Goal: Task Accomplishment & Management: Use online tool/utility

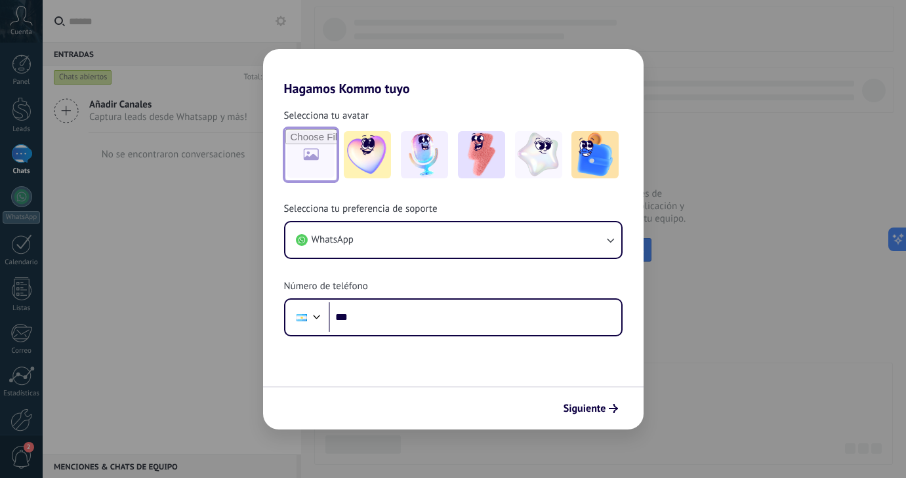
click at [321, 156] on input "file" at bounding box center [310, 154] width 51 height 51
type input "**********"
click at [313, 153] on input "file" at bounding box center [310, 154] width 51 height 51
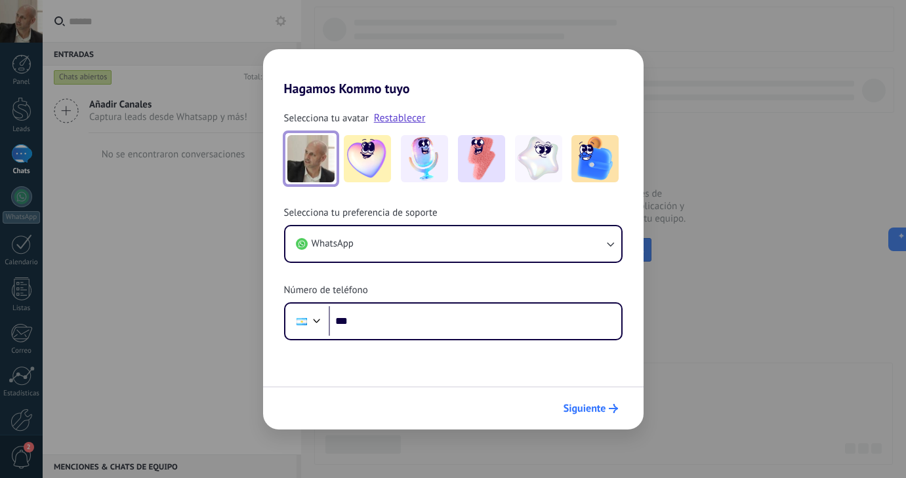
click at [598, 411] on span "Siguiente" at bounding box center [584, 408] width 43 height 9
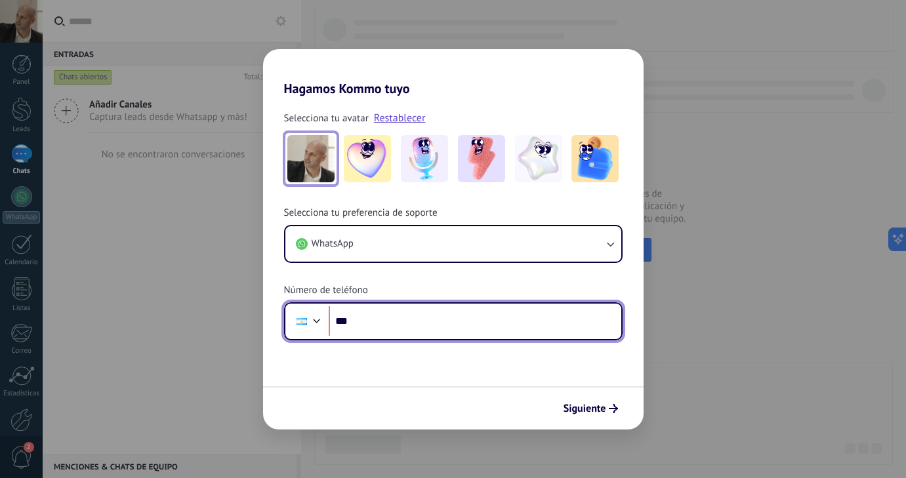
click at [432, 324] on input "***" at bounding box center [475, 321] width 293 height 30
click at [365, 323] on input "**********" at bounding box center [475, 321] width 293 height 30
click at [369, 322] on input "**********" at bounding box center [475, 321] width 293 height 30
click at [363, 322] on input "**********" at bounding box center [475, 321] width 293 height 30
click at [434, 331] on input "**********" at bounding box center [475, 321] width 293 height 30
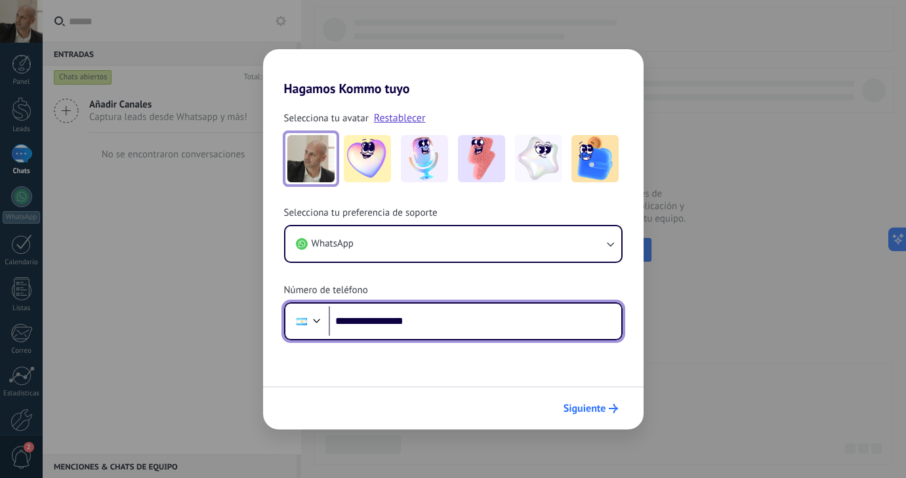
type input "**********"
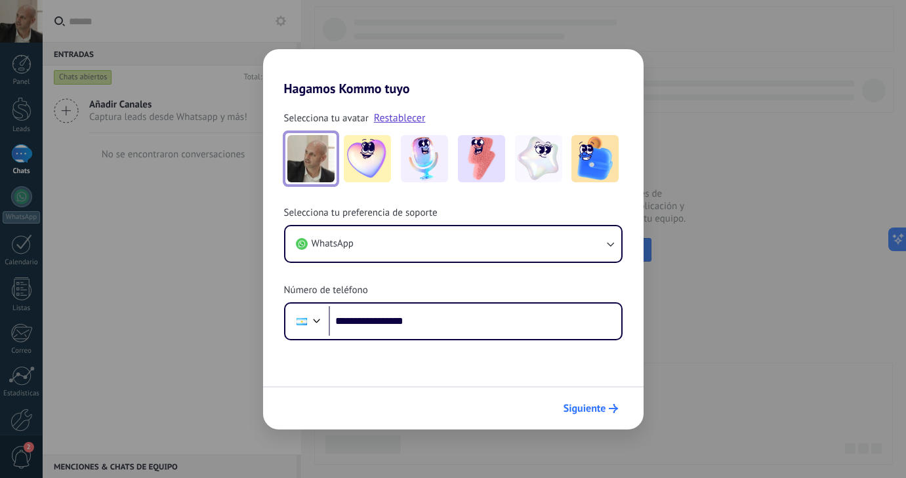
click at [587, 416] on button "Siguiente" at bounding box center [591, 409] width 66 height 22
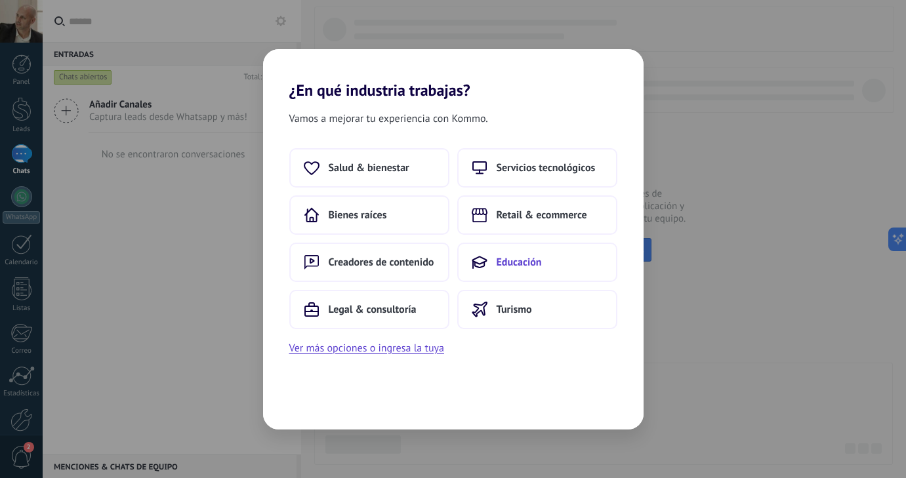
click at [501, 271] on button "Educación" at bounding box center [537, 262] width 160 height 39
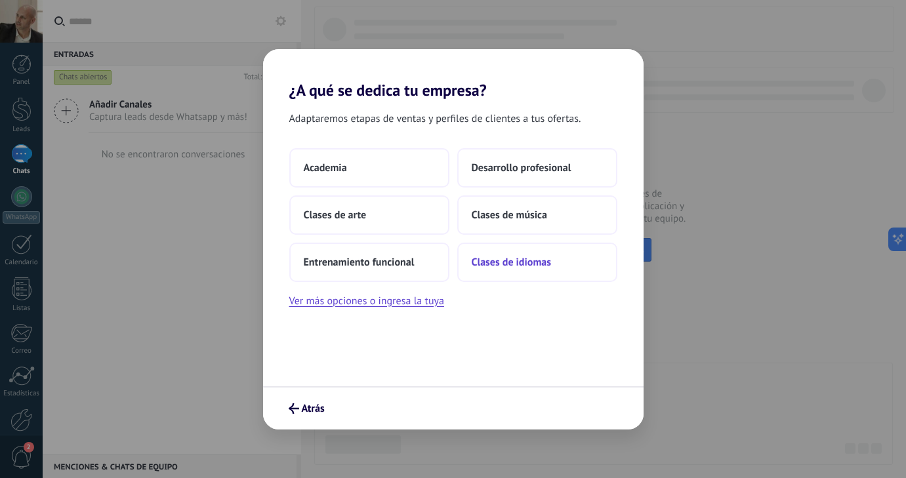
click at [521, 253] on button "Clases de idiomas" at bounding box center [537, 262] width 160 height 39
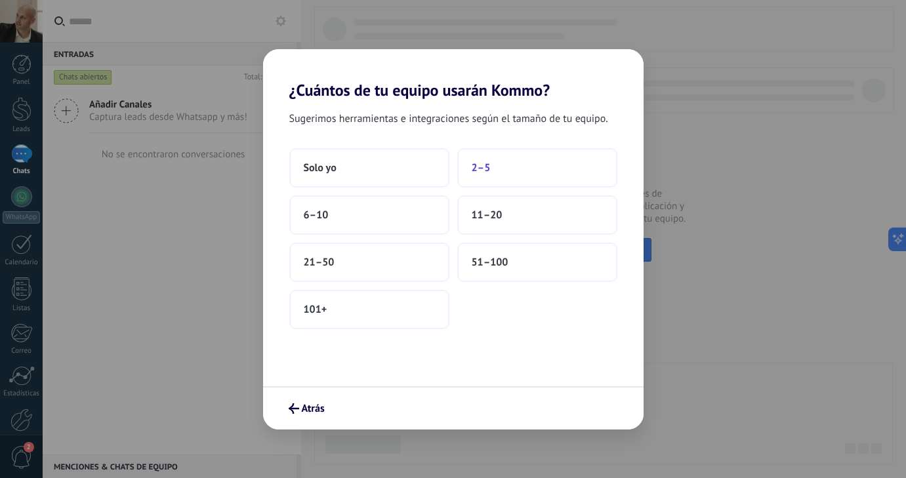
click at [487, 170] on span "2–5" at bounding box center [481, 167] width 19 height 13
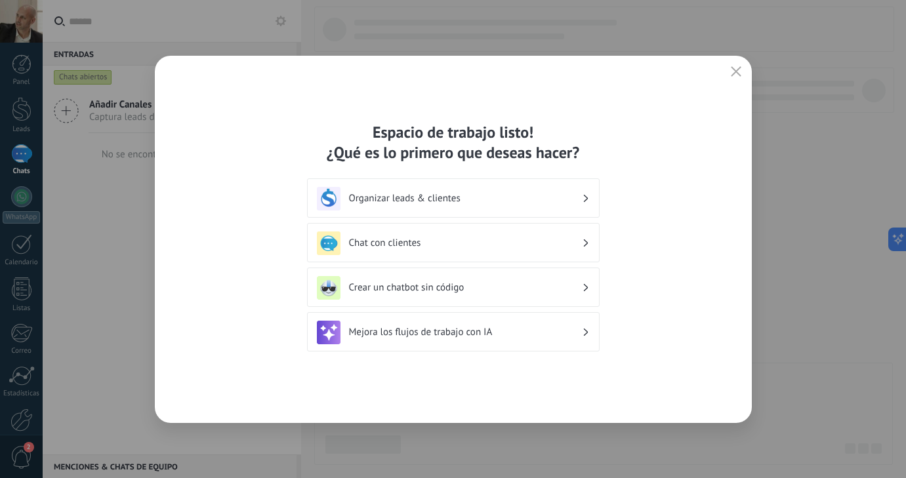
click at [513, 200] on h3 "Organizar leads & clientes" at bounding box center [465, 198] width 233 height 12
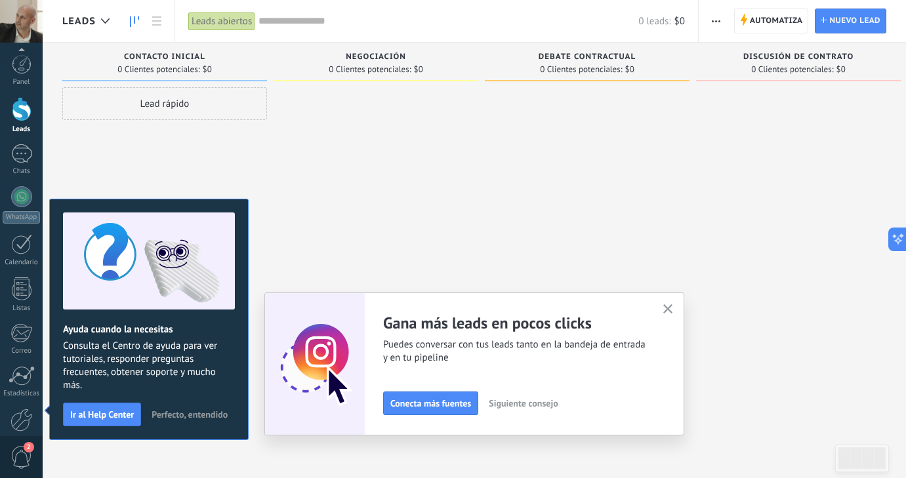
scroll to position [68, 0]
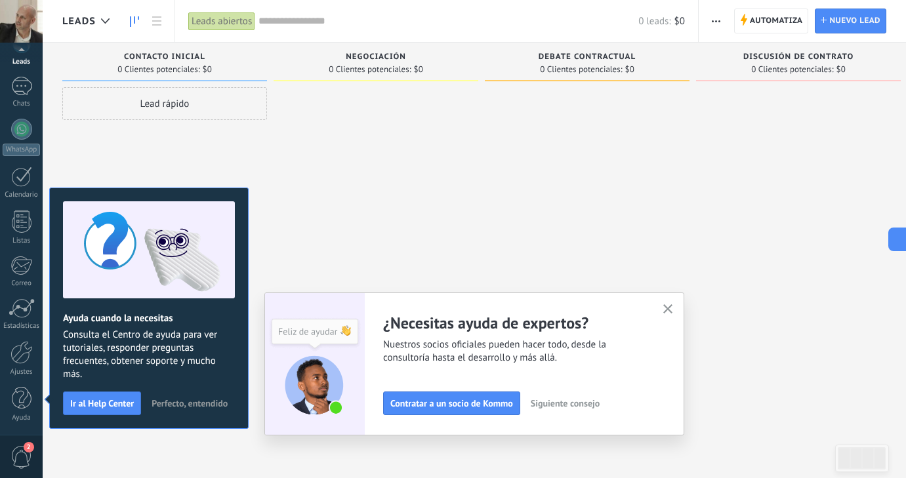
click at [192, 403] on span "Perfecto, entendido" at bounding box center [190, 403] width 76 height 9
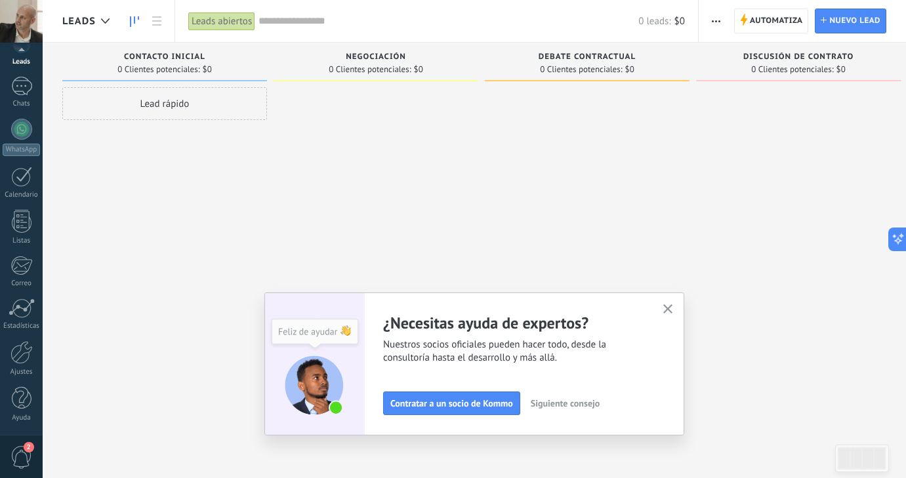
click at [668, 309] on use "button" at bounding box center [668, 309] width 10 height 10
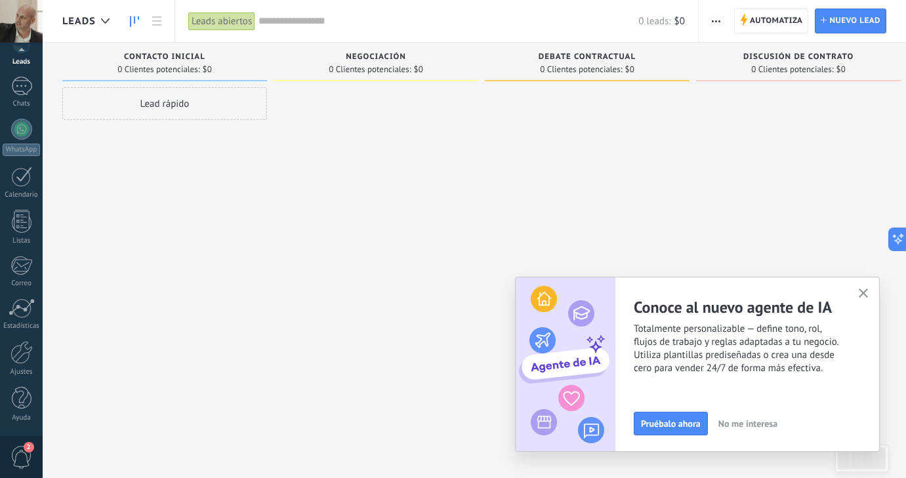
click at [865, 295] on use "button" at bounding box center [864, 294] width 10 height 10
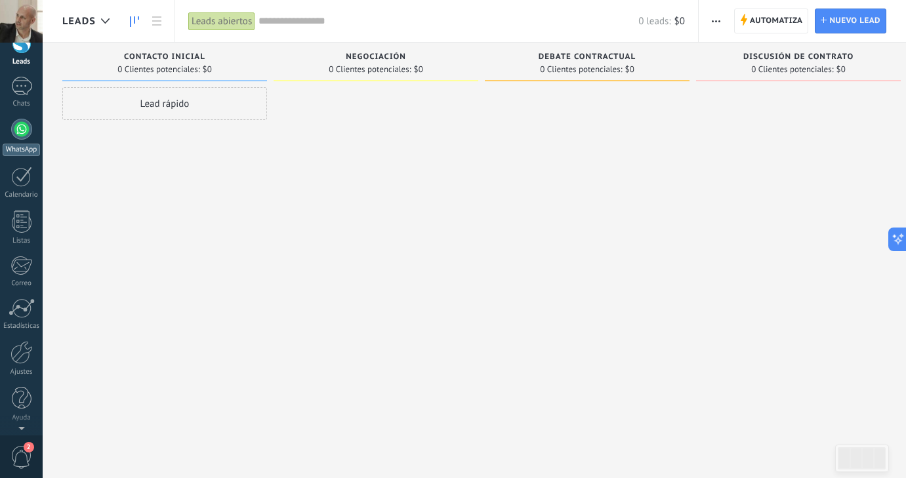
scroll to position [0, 0]
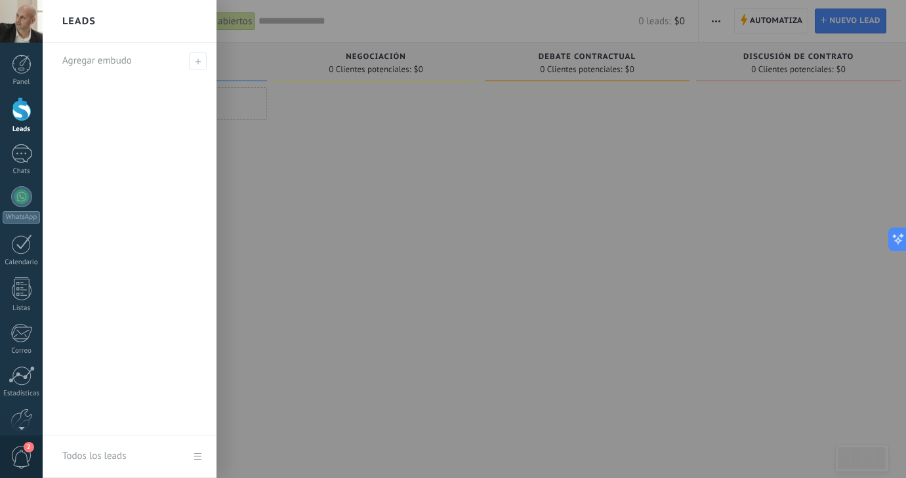
click at [24, 112] on div at bounding box center [22, 109] width 20 height 24
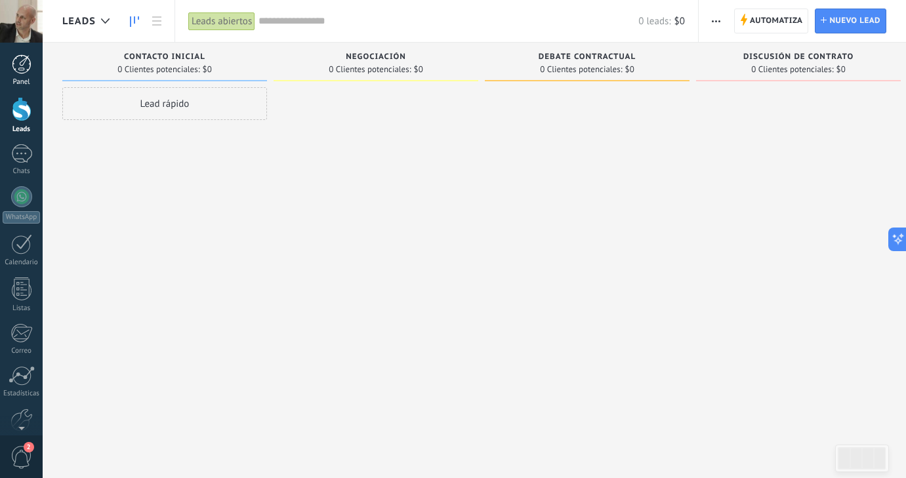
click at [25, 77] on link "Panel" at bounding box center [21, 70] width 43 height 32
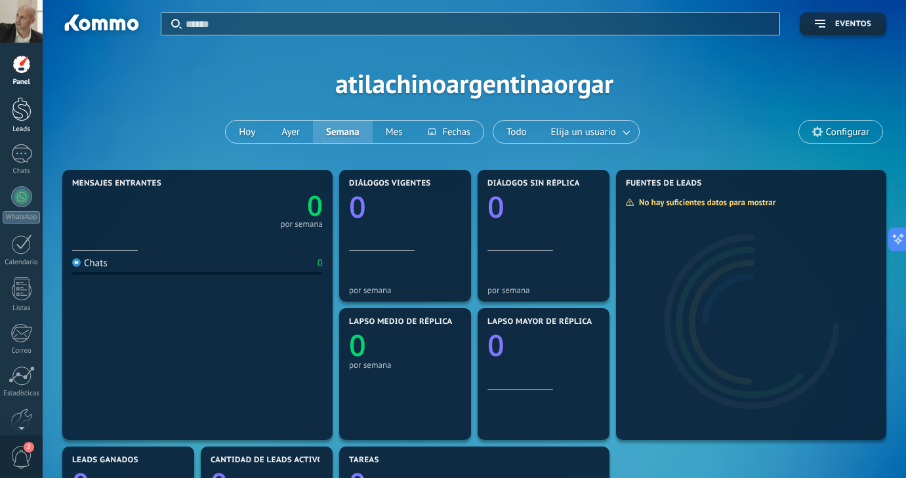
click at [22, 119] on div at bounding box center [22, 109] width 20 height 24
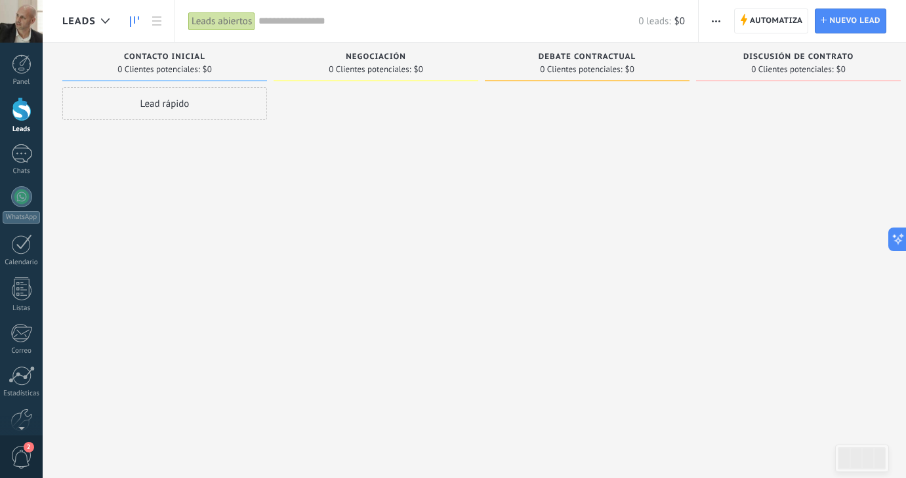
click at [203, 106] on div "Lead rápido" at bounding box center [164, 103] width 205 height 33
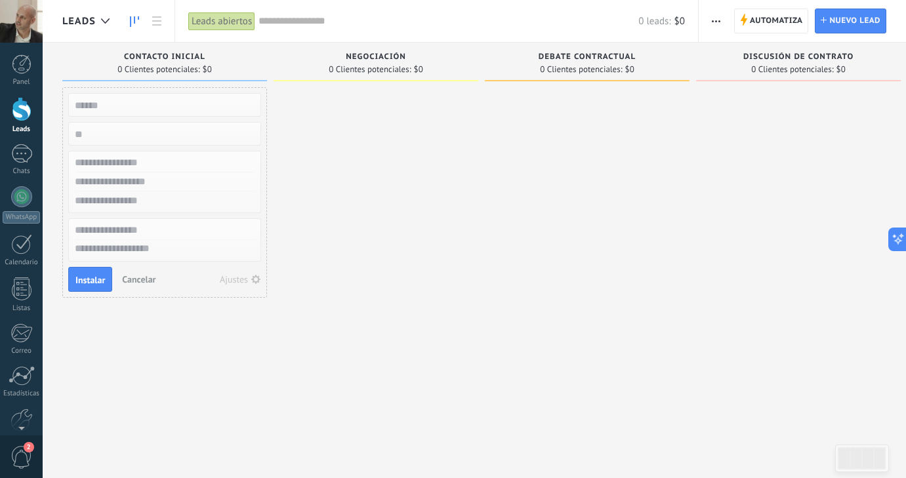
click at [142, 277] on span "Cancelar" at bounding box center [138, 280] width 33 height 12
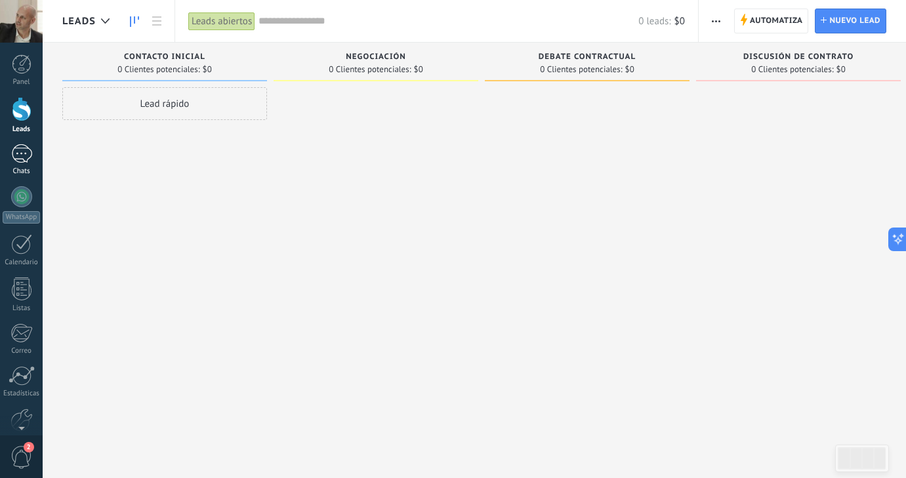
click at [22, 155] on div at bounding box center [21, 153] width 21 height 19
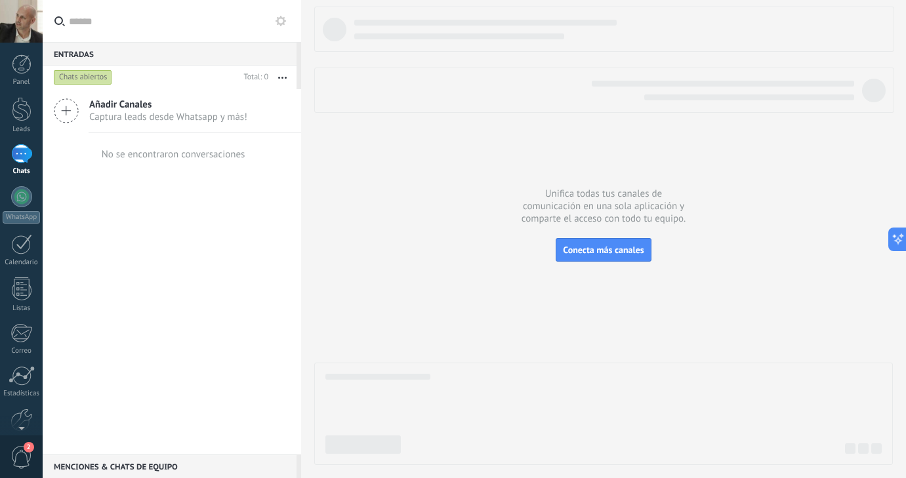
click at [71, 115] on icon at bounding box center [66, 110] width 25 height 25
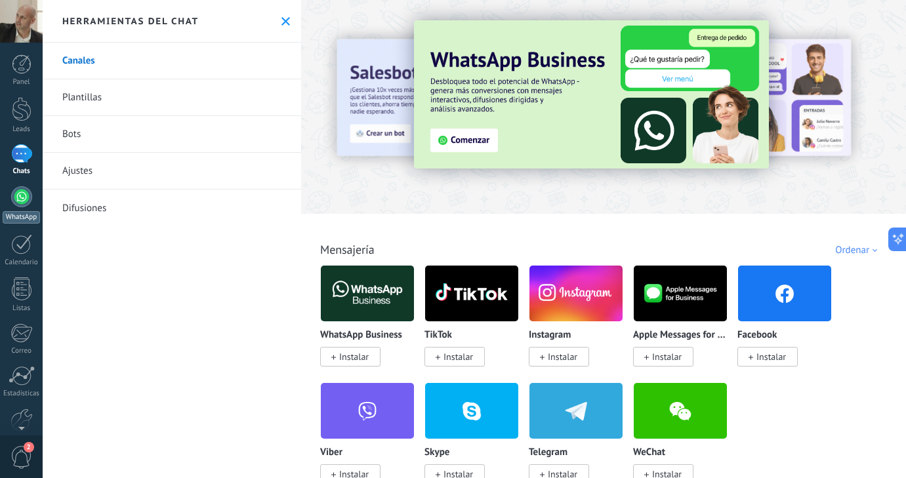
click at [20, 193] on div at bounding box center [21, 196] width 21 height 21
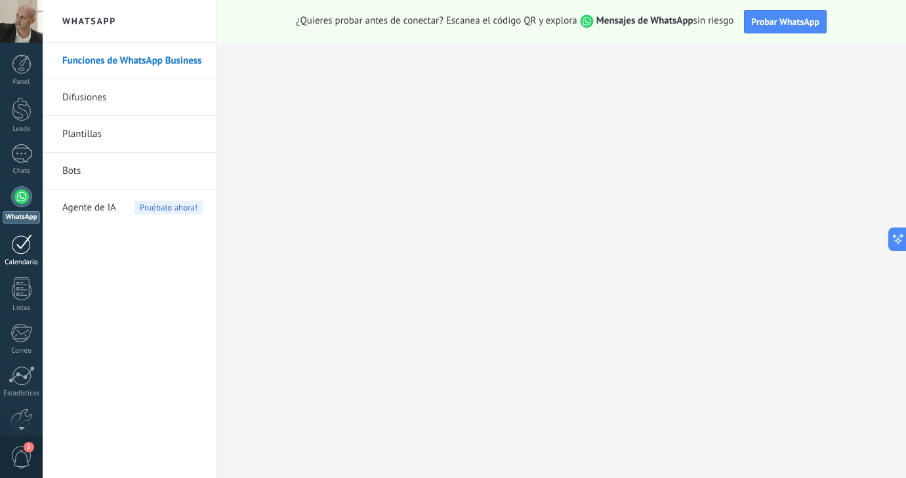
click at [21, 247] on div at bounding box center [21, 244] width 21 height 20
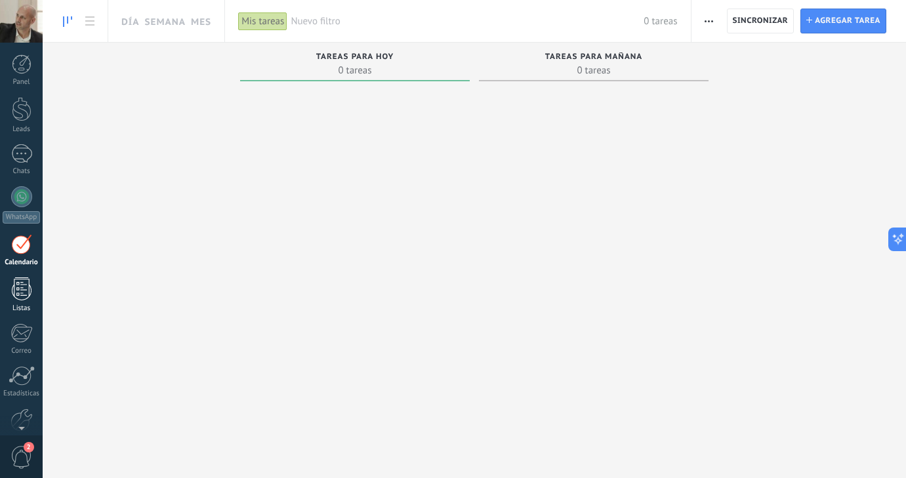
click at [22, 282] on div at bounding box center [22, 288] width 20 height 23
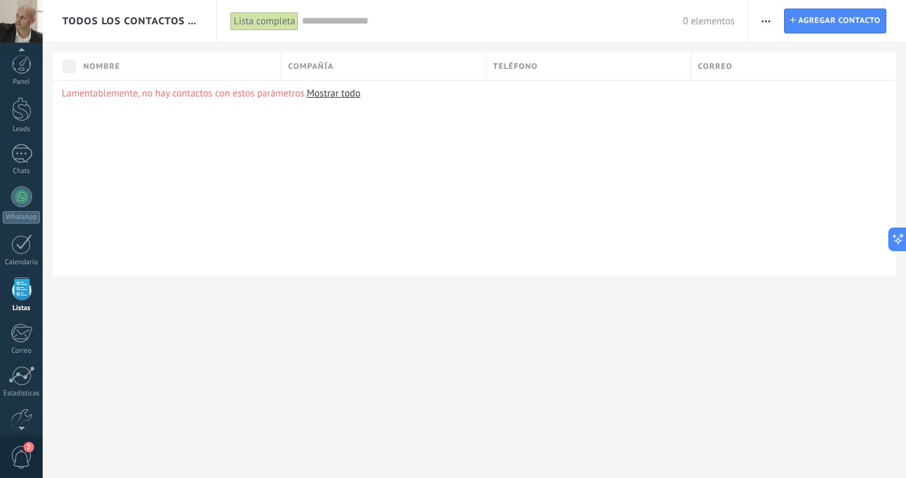
scroll to position [34, 0]
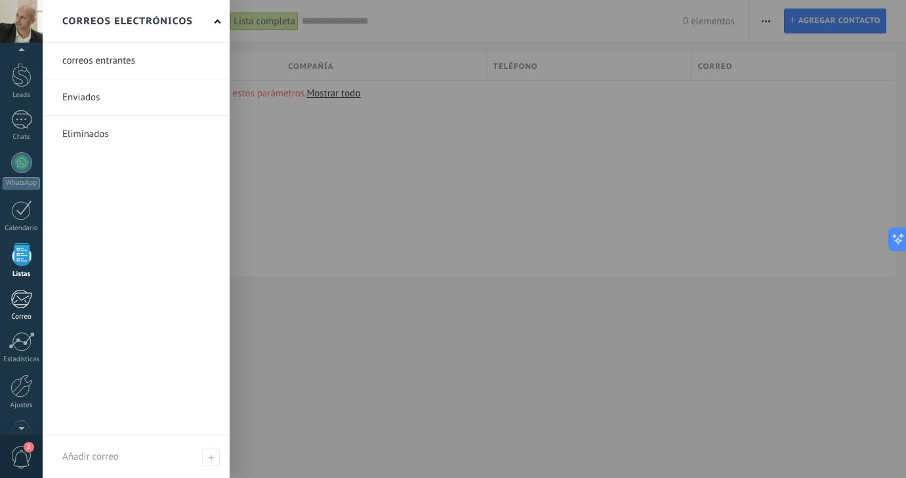
click at [26, 307] on div at bounding box center [21, 299] width 22 height 20
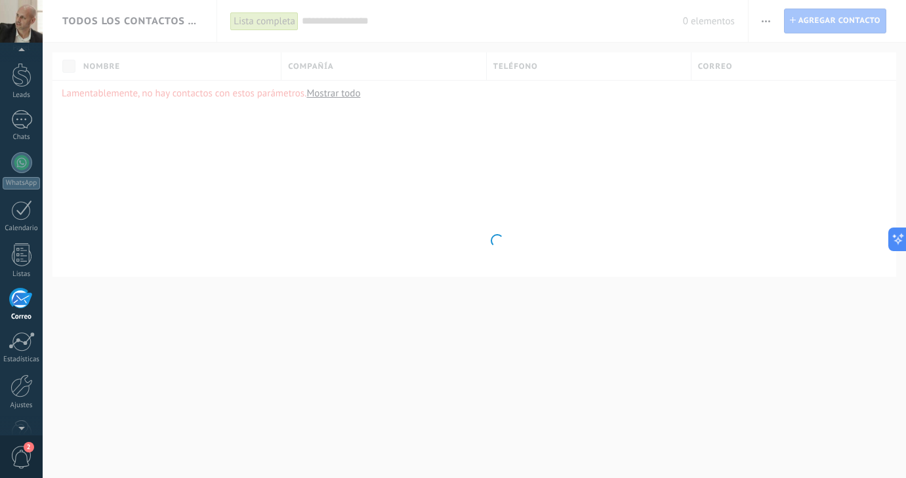
scroll to position [68, 0]
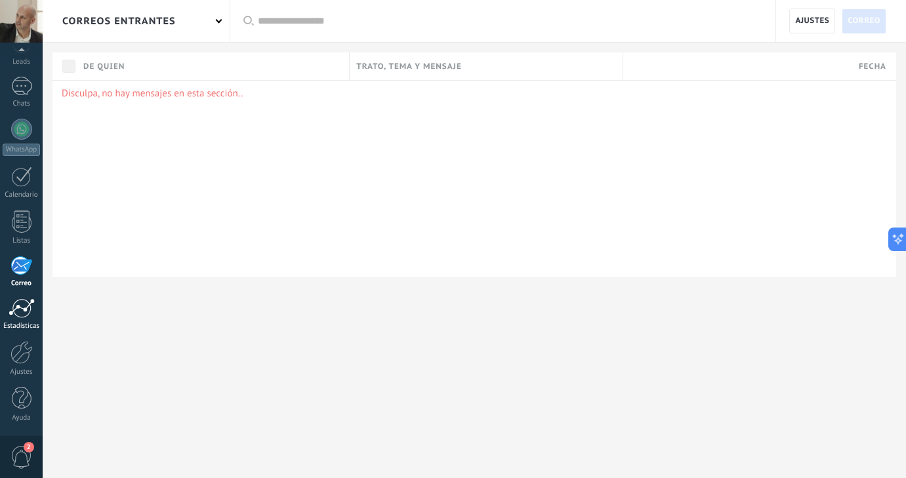
click at [26, 318] on link "Estadísticas" at bounding box center [21, 314] width 43 height 32
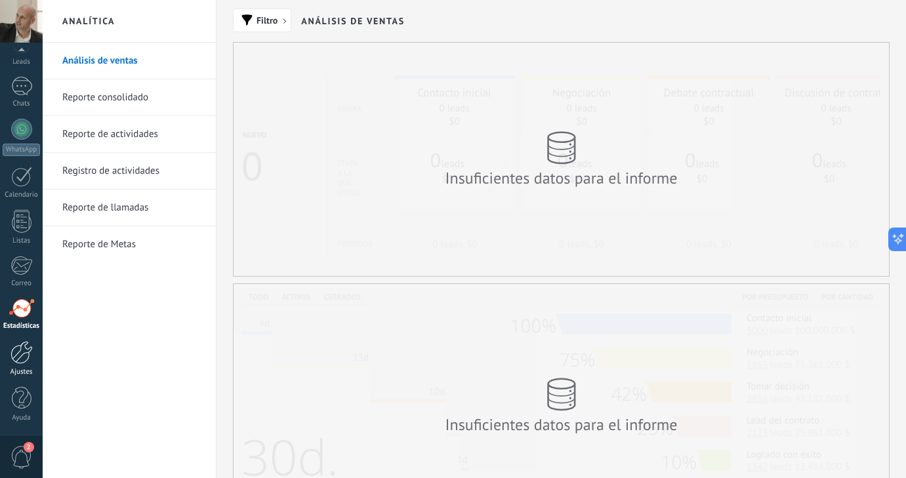
click at [22, 348] on div at bounding box center [21, 352] width 22 height 23
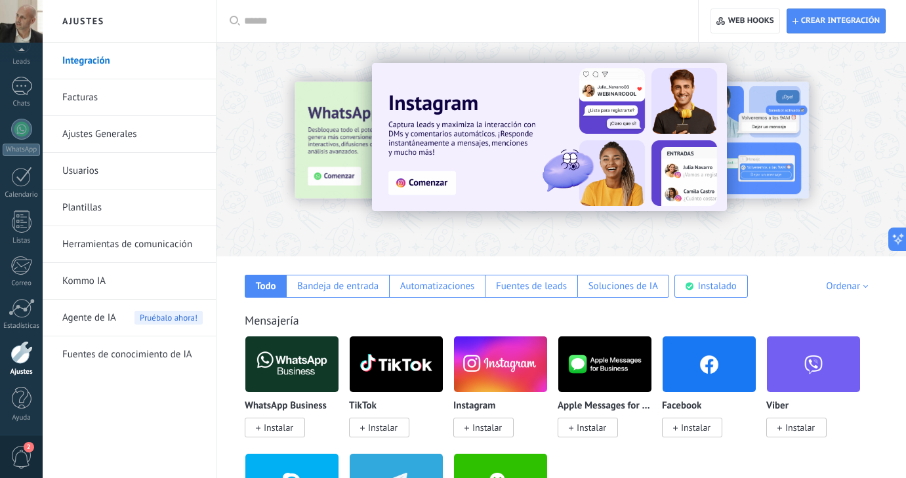
click at [426, 186] on img at bounding box center [549, 137] width 355 height 148
click at [428, 183] on img at bounding box center [549, 137] width 355 height 148
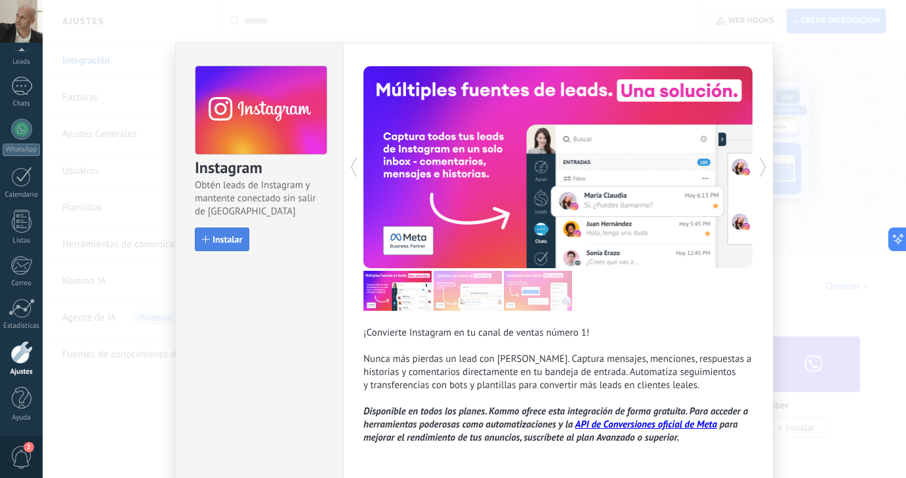
click at [218, 232] on button "Instalar" at bounding box center [222, 240] width 54 height 24
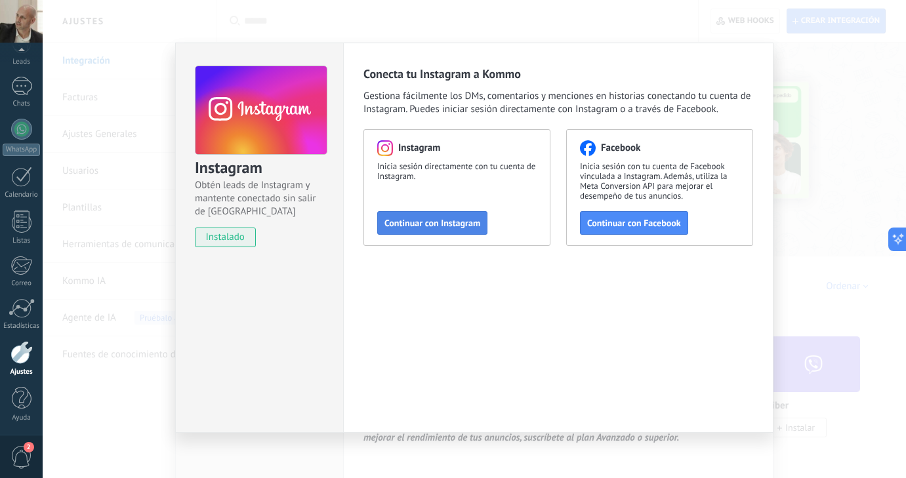
click at [428, 227] on span "Continuar con Instagram" at bounding box center [432, 222] width 96 height 9
click at [461, 215] on button "Continuar con Instagram" at bounding box center [432, 223] width 110 height 24
click at [437, 227] on span "Continuar con Instagram" at bounding box center [432, 222] width 96 height 9
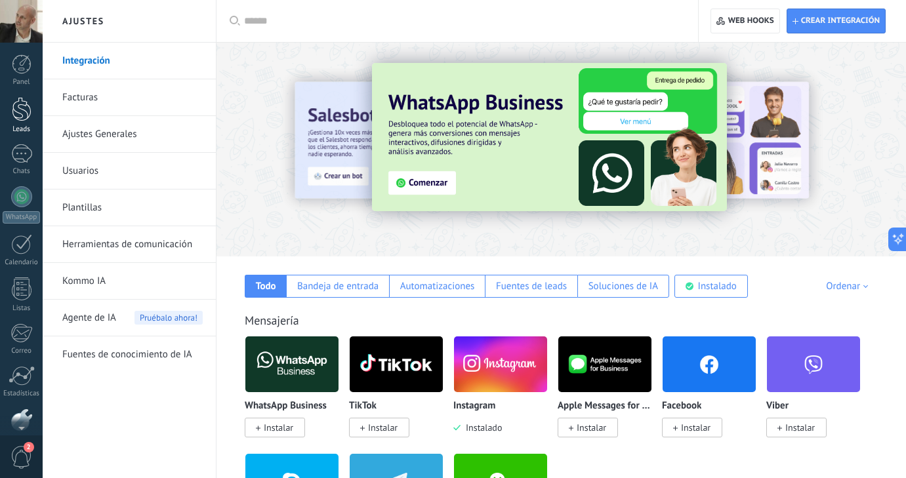
click at [24, 115] on div at bounding box center [22, 109] width 20 height 24
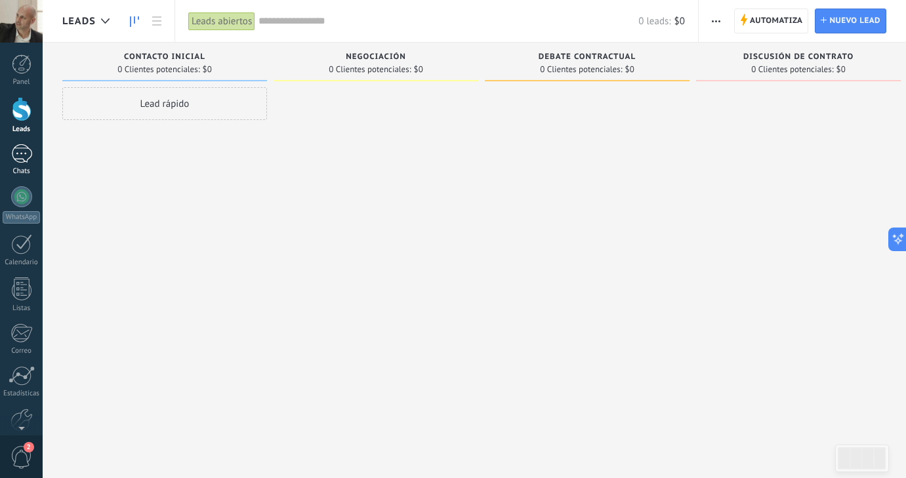
click at [25, 164] on link "Chats" at bounding box center [21, 159] width 43 height 31
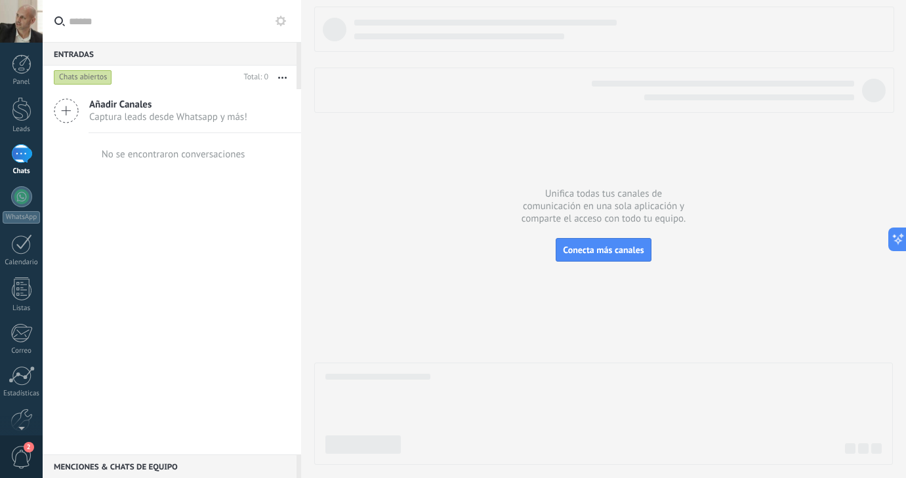
click at [68, 109] on icon at bounding box center [66, 110] width 25 height 25
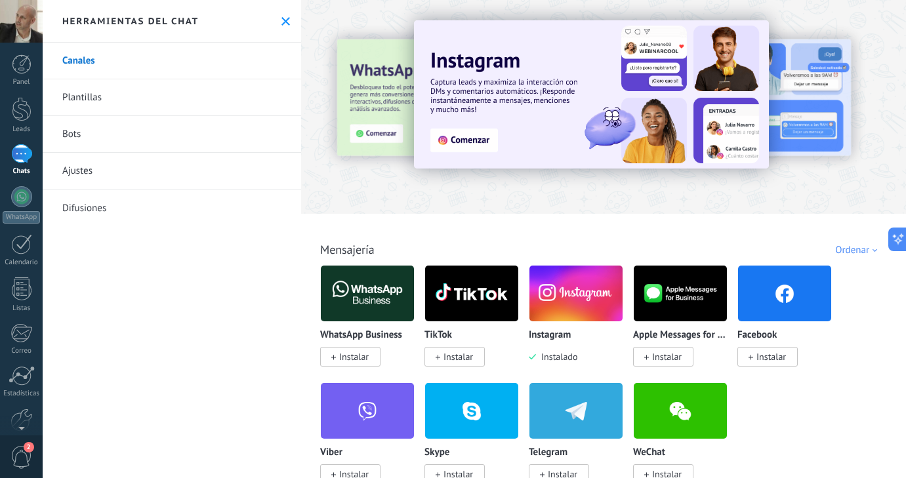
click at [462, 140] on img at bounding box center [591, 94] width 355 height 148
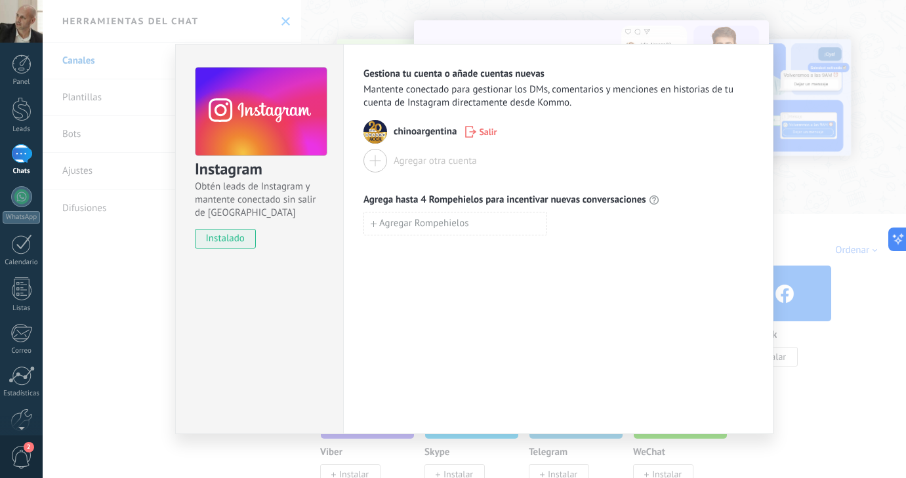
click at [399, 133] on span "chinoargentina" at bounding box center [425, 131] width 63 height 13
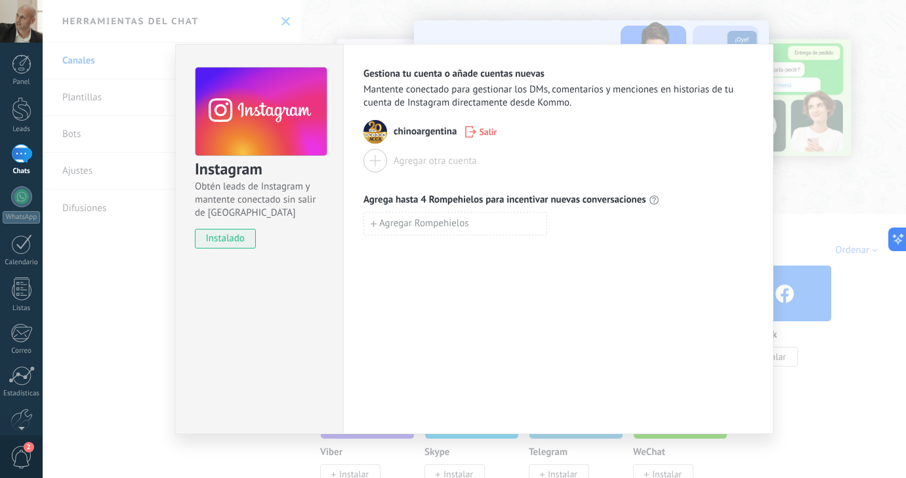
click at [146, 302] on div "Instagram Obtén leads de Instagram y mantente conectado sin salir de Kommo inst…" at bounding box center [474, 239] width 863 height 478
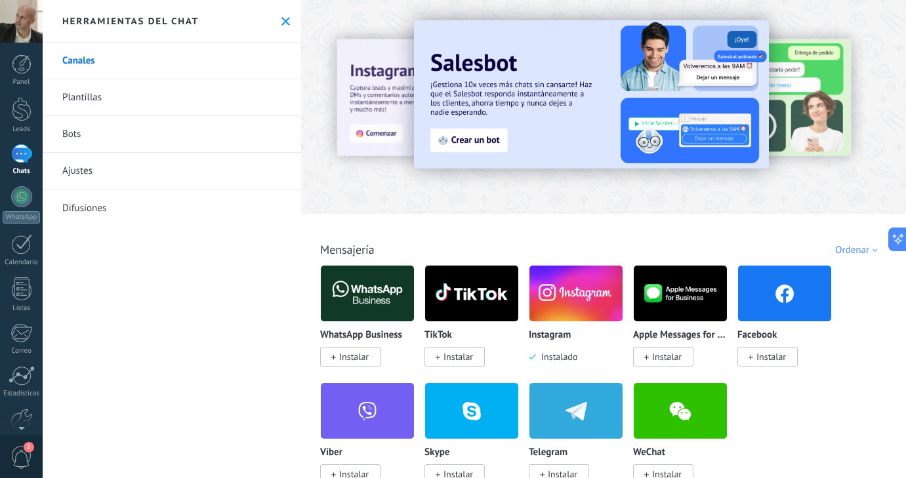
click at [91, 65] on link "Canales" at bounding box center [172, 61] width 258 height 37
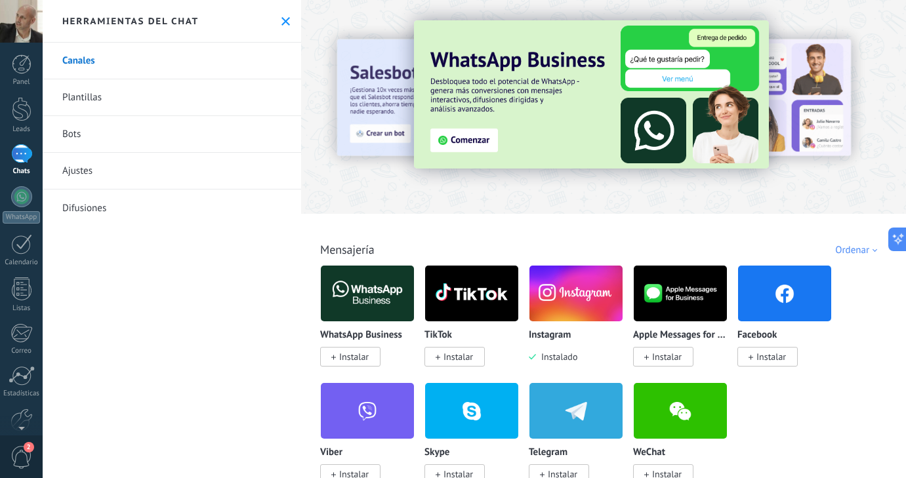
click at [83, 66] on link "Canales" at bounding box center [172, 61] width 258 height 37
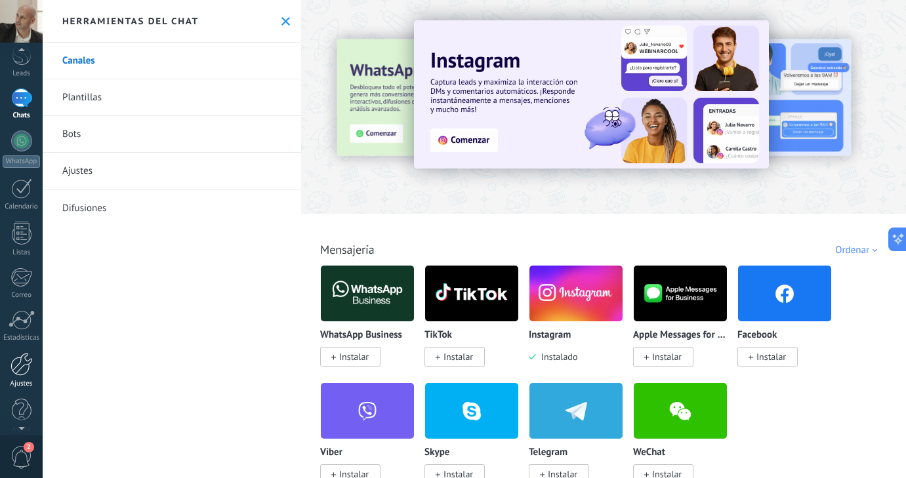
scroll to position [68, 0]
click at [19, 459] on span "2" at bounding box center [21, 457] width 22 height 23
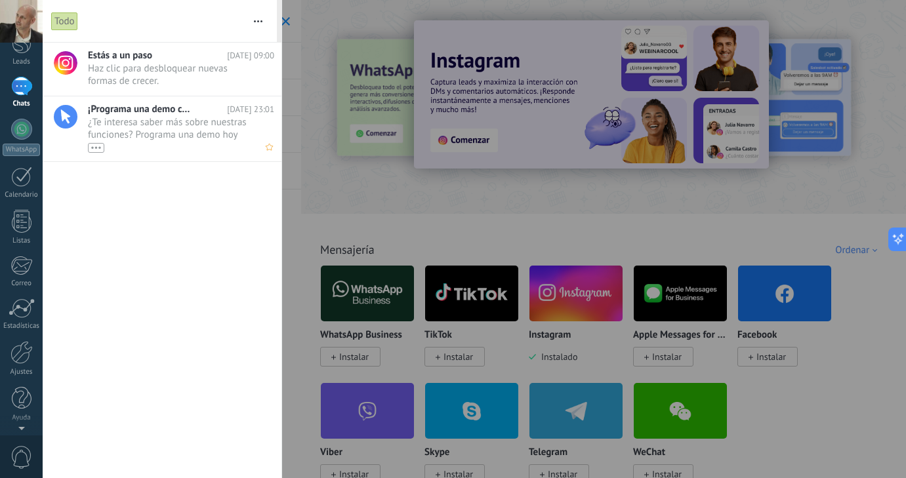
scroll to position [0, 0]
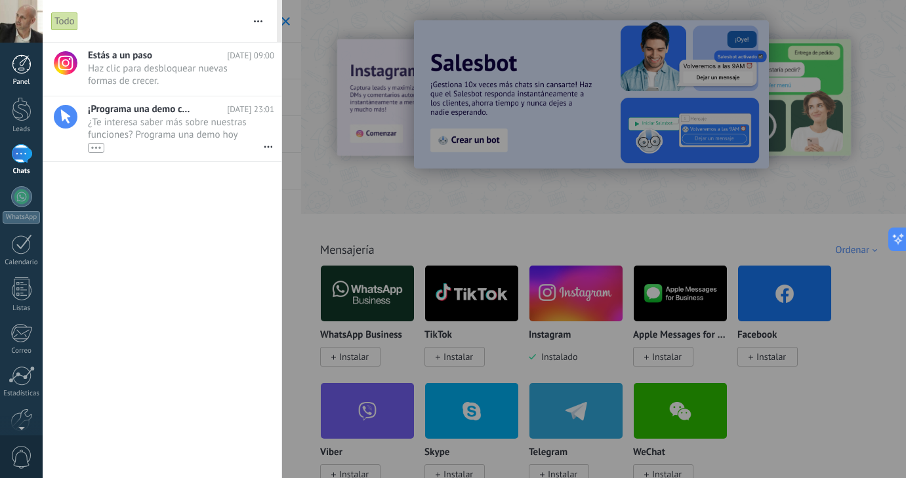
click at [22, 64] on div at bounding box center [22, 64] width 20 height 20
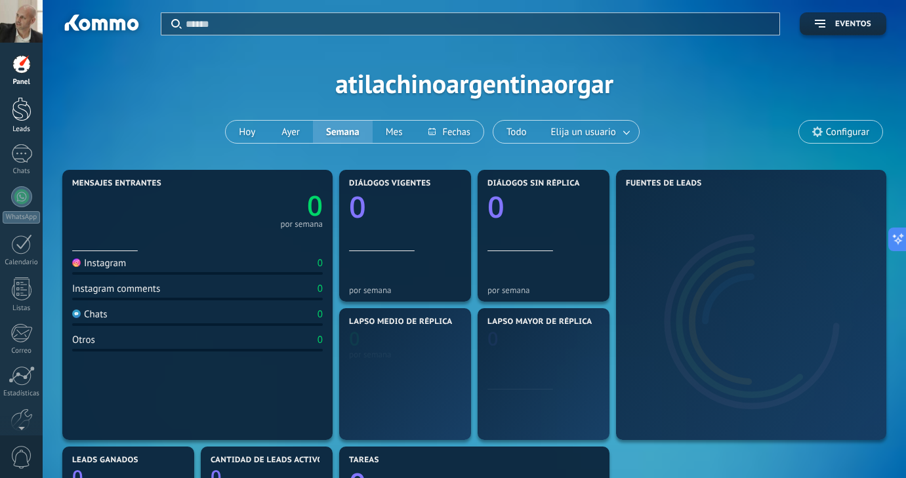
click at [20, 112] on div at bounding box center [22, 109] width 20 height 24
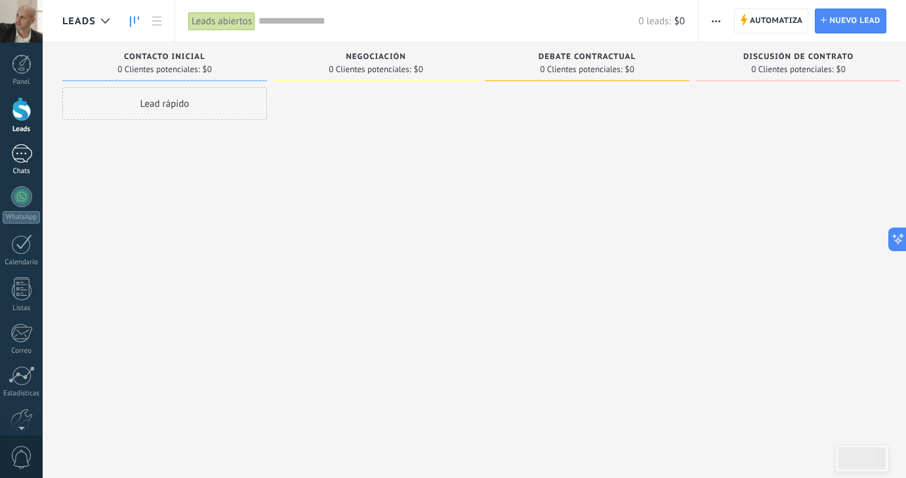
click at [18, 159] on div at bounding box center [21, 153] width 21 height 19
